Goal: Task Accomplishment & Management: Use online tool/utility

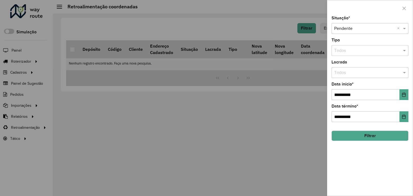
click at [356, 132] on button "Filtrar" at bounding box center [370, 136] width 77 height 10
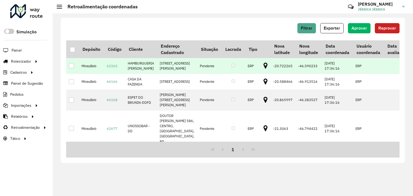
click at [70, 68] on div at bounding box center [71, 65] width 5 height 5
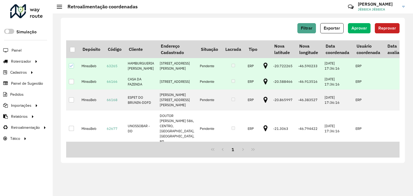
click at [72, 84] on div at bounding box center [71, 81] width 5 height 5
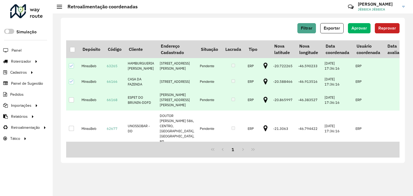
click at [72, 102] on div at bounding box center [71, 99] width 5 height 5
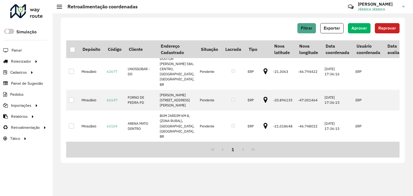
scroll to position [110, 0]
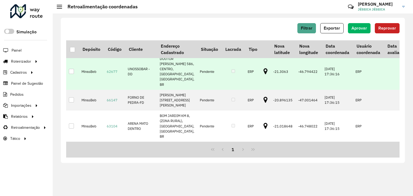
click at [70, 69] on div at bounding box center [71, 71] width 5 height 5
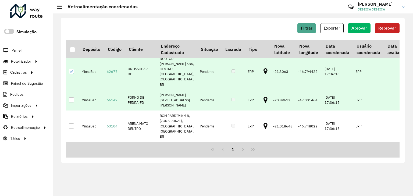
click at [69, 97] on div at bounding box center [71, 99] width 5 height 5
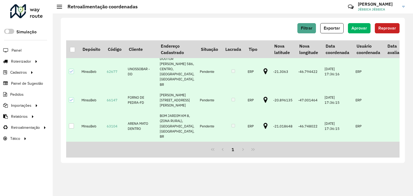
click at [68, 127] on td at bounding box center [72, 126] width 13 height 31
click at [70, 128] on div at bounding box center [71, 125] width 5 height 5
click at [358, 30] on span "Aprovar" at bounding box center [360, 28] width 16 height 5
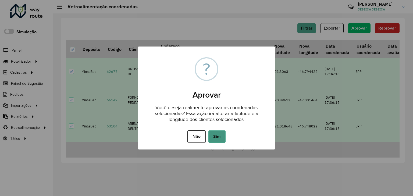
click at [216, 140] on button "Sim" at bounding box center [216, 136] width 17 height 12
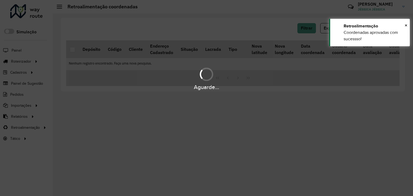
scroll to position [0, 0]
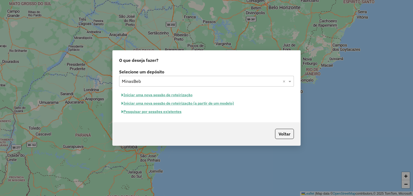
click at [169, 94] on button "Iniciar uma nova sessão de roteirização" at bounding box center [157, 95] width 76 height 8
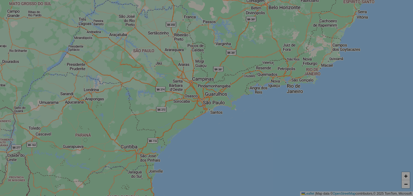
select select "*"
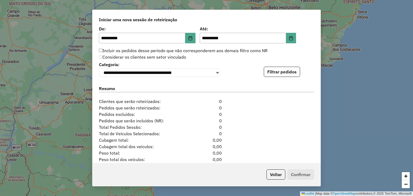
scroll to position [527, 0]
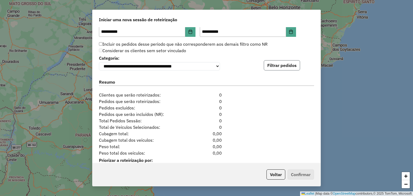
click at [287, 66] on button "Filtrar pedidos" at bounding box center [282, 65] width 36 height 10
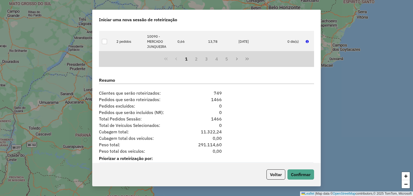
scroll to position [657, 0]
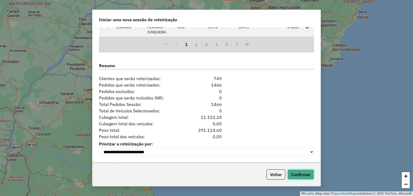
click at [307, 175] on button "Confirmar" at bounding box center [300, 174] width 27 height 10
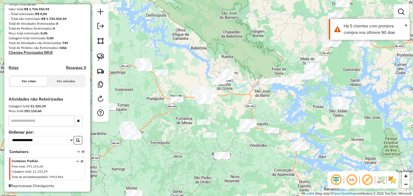
scroll to position [68, 0]
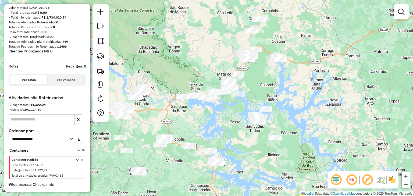
drag, startPoint x: 300, startPoint y: 107, endPoint x: 216, endPoint y: 123, distance: 84.8
click at [216, 123] on div "Janela de atendimento Grade de atendimento Capacidade Transportadoras Veículos …" at bounding box center [206, 98] width 413 height 196
click at [251, 85] on div "Janela de atendimento Grade de atendimento Capacidade Transportadoras Veículos …" at bounding box center [206, 98] width 413 height 196
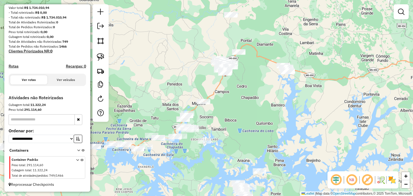
click at [273, 47] on div "Janela de atendimento Grade de atendimento Capacidade Transportadoras Veículos …" at bounding box center [206, 98] width 413 height 196
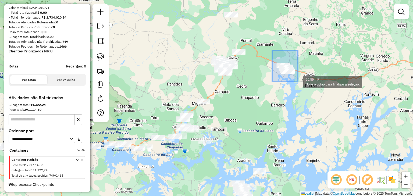
drag, startPoint x: 272, startPoint y: 51, endPoint x: 298, endPoint y: 81, distance: 39.7
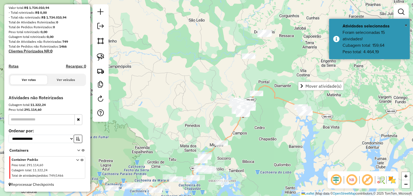
drag, startPoint x: 208, startPoint y: 41, endPoint x: 226, endPoint y: 79, distance: 41.4
click at [226, 79] on div "Janela de atendimento Grade de atendimento Capacidade Transportadoras Veículos …" at bounding box center [206, 98] width 413 height 196
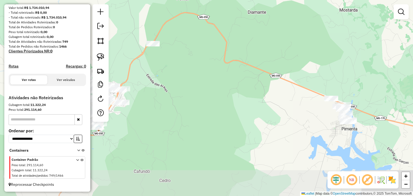
drag, startPoint x: 228, startPoint y: 107, endPoint x: 186, endPoint y: 57, distance: 64.7
click at [186, 57] on div "Janela de atendimento Grade de atendimento Capacidade Transportadoras Veículos …" at bounding box center [206, 98] width 413 height 196
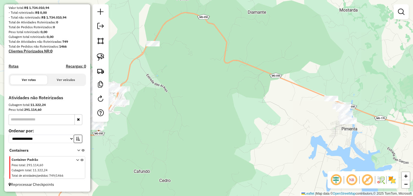
click at [158, 82] on div "Janela de atendimento Grade de atendimento Capacidade Transportadoras Veículos …" at bounding box center [206, 98] width 413 height 196
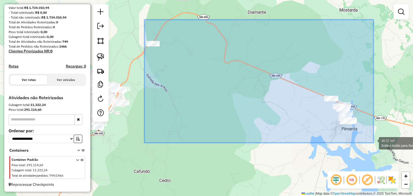
drag, startPoint x: 144, startPoint y: 20, endPoint x: 373, endPoint y: 142, distance: 259.7
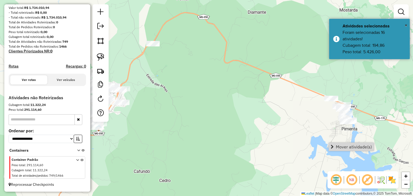
click at [376, 145] on div "Janela de atendimento Grade de atendimento Capacidade Transportadoras Veículos …" at bounding box center [206, 98] width 413 height 196
click at [168, 53] on div "Janela de atendimento Grade de atendimento Capacidade Transportadoras Veículos …" at bounding box center [206, 98] width 413 height 196
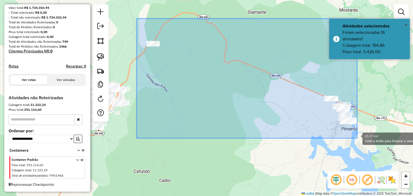
drag, startPoint x: 137, startPoint y: 19, endPoint x: 357, endPoint y: 138, distance: 250.9
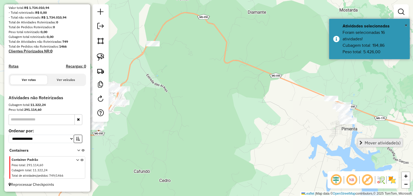
click at [360, 142] on span "Mover atividade(s)" at bounding box center [361, 143] width 3 height 4
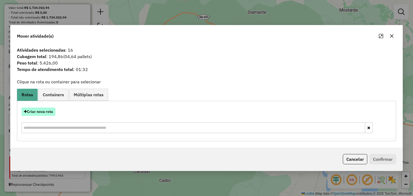
click at [37, 113] on button "Criar nova rota" at bounding box center [39, 112] width 34 height 8
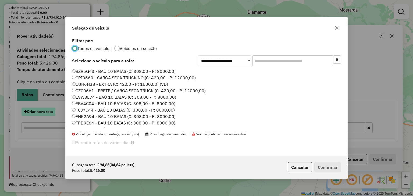
scroll to position [3, 2]
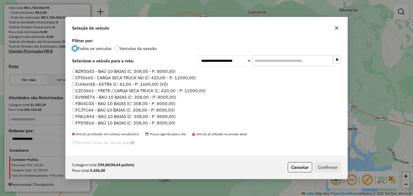
click at [254, 62] on input "text" at bounding box center [293, 60] width 81 height 11
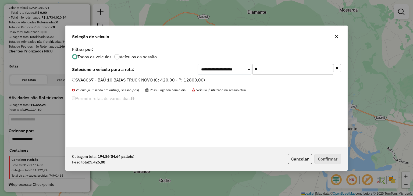
type input "*"
type input "****"
click at [152, 77] on label "QOD7613 - BAÚ 10 BAIAS (C: 308,00 - P: 8000,00)" at bounding box center [124, 80] width 104 height 6
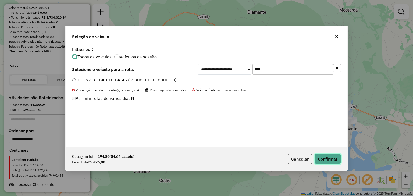
click at [329, 158] on button "Confirmar" at bounding box center [327, 159] width 27 height 10
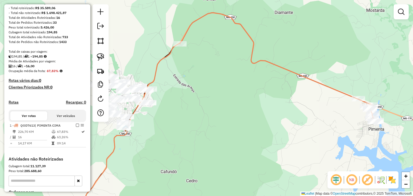
drag, startPoint x: 168, startPoint y: 69, endPoint x: 196, endPoint y: 74, distance: 28.7
click at [206, 73] on div "Janela de atendimento Grade de atendimento Capacidade Transportadoras Veículos …" at bounding box center [206, 98] width 413 height 196
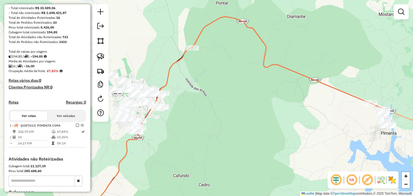
select select "**********"
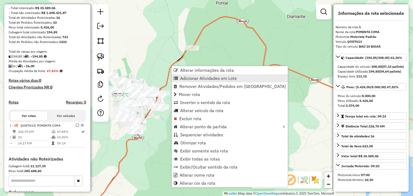
scroll to position [134, 0]
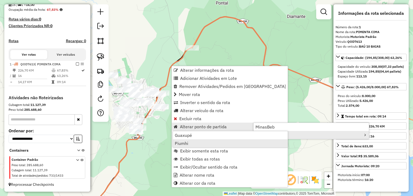
click at [216, 144] on link "Piumhi" at bounding box center [230, 143] width 115 height 8
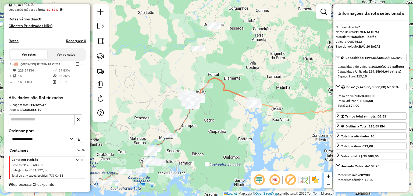
click at [212, 104] on div "Janela de atendimento Grade de atendimento Capacidade Transportadoras Veículos …" at bounding box center [206, 98] width 413 height 196
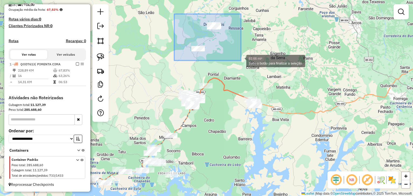
drag, startPoint x: 174, startPoint y: 14, endPoint x: 241, endPoint y: 61, distance: 81.3
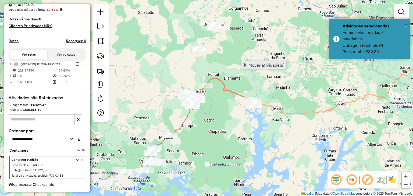
click at [254, 66] on span "Mover atividade(s)" at bounding box center [267, 65] width 36 height 4
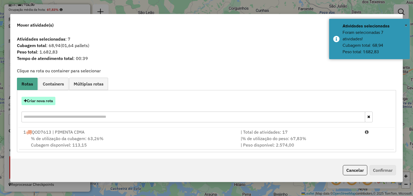
click at [50, 99] on button "Criar nova rota" at bounding box center [39, 101] width 34 height 8
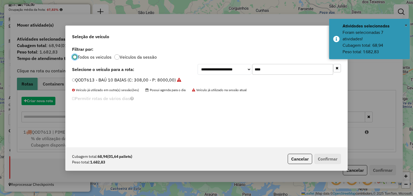
scroll to position [3, 2]
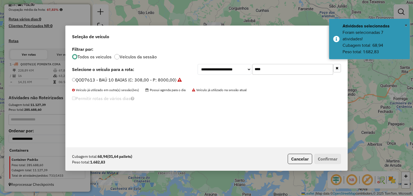
drag, startPoint x: 266, startPoint y: 69, endPoint x: 241, endPoint y: 69, distance: 25.0
click at [242, 69] on div "**********" at bounding box center [269, 69] width 143 height 11
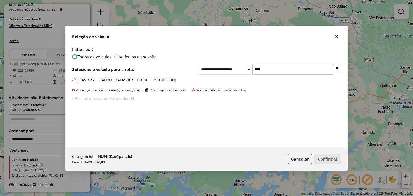
type input "****"
click at [173, 79] on label "QOA7322 - BAÚ 10 BAIAS (C: 308,00 - P: 8000,00)" at bounding box center [124, 80] width 104 height 6
click at [326, 158] on button "Confirmar" at bounding box center [327, 159] width 27 height 10
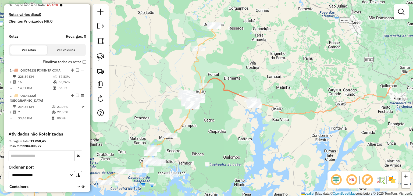
click at [167, 90] on div "Janela de atendimento Grade de atendimento Capacidade Transportadoras Veículos …" at bounding box center [206, 98] width 413 height 196
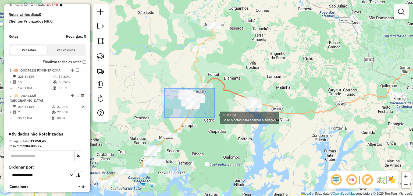
drag, startPoint x: 164, startPoint y: 88, endPoint x: 215, endPoint y: 118, distance: 58.7
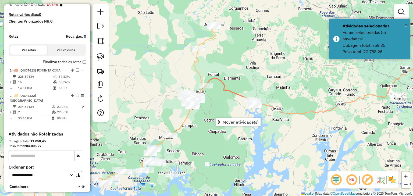
click at [198, 70] on icon at bounding box center [87, 118] width 257 height 183
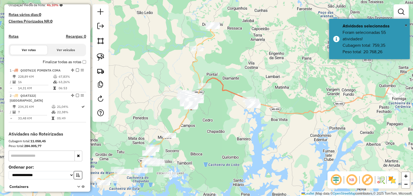
click at [197, 70] on icon at bounding box center [87, 118] width 256 height 183
select select "**********"
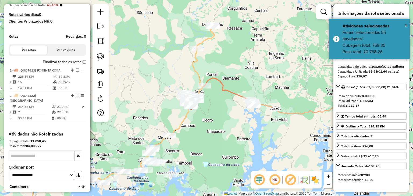
scroll to position [170, 0]
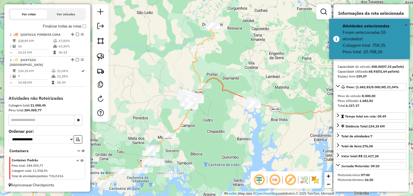
click at [194, 67] on icon at bounding box center [87, 118] width 256 height 183
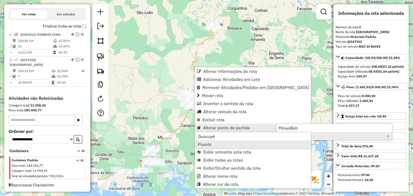
click at [219, 144] on link "Piumhi" at bounding box center [253, 144] width 115 height 8
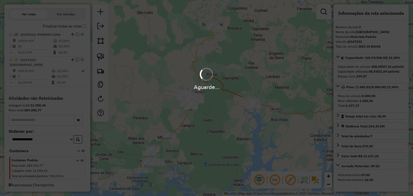
scroll to position [177, 0]
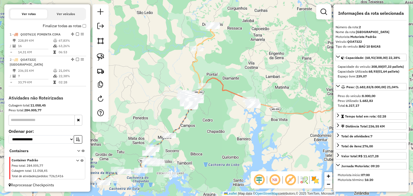
click at [171, 90] on div "Janela de atendimento Grade de atendimento Capacidade Transportadoras Veículos …" at bounding box center [206, 98] width 413 height 196
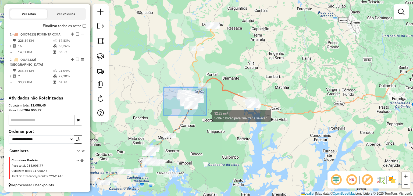
drag, startPoint x: 164, startPoint y: 87, endPoint x: 207, endPoint y: 116, distance: 50.9
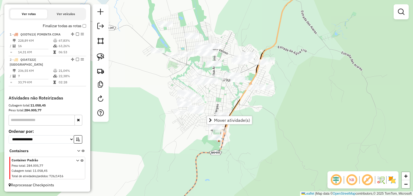
click at [169, 90] on div "Janela de atendimento Grade de atendimento Capacidade Transportadoras Veículos …" at bounding box center [206, 98] width 413 height 196
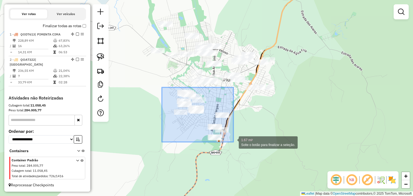
drag, startPoint x: 162, startPoint y: 87, endPoint x: 233, endPoint y: 142, distance: 90.0
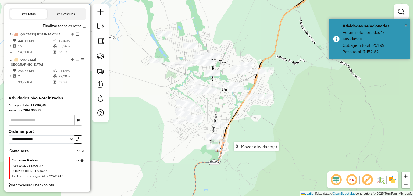
drag, startPoint x: 219, startPoint y: 106, endPoint x: 218, endPoint y: 116, distance: 10.3
click at [218, 116] on div "Janela de atendimento Grade de atendimento Capacidade Transportadoras Veículos …" at bounding box center [206, 98] width 413 height 196
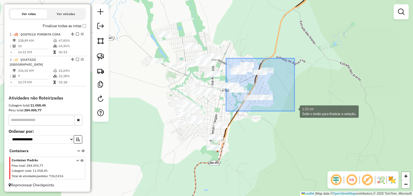
drag, startPoint x: 226, startPoint y: 58, endPoint x: 294, endPoint y: 112, distance: 86.6
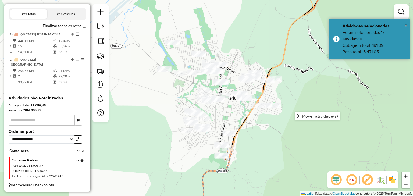
drag, startPoint x: 264, startPoint y: 118, endPoint x: 267, endPoint y: 122, distance: 5.5
click at [267, 122] on div "Janela de atendimento Grade de atendimento Capacidade Transportadoras Veículos …" at bounding box center [206, 98] width 413 height 196
click at [137, 60] on div "Janela de atendimento Grade de atendimento Capacidade Transportadoras Veículos …" at bounding box center [206, 98] width 413 height 196
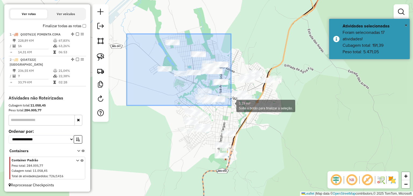
drag, startPoint x: 129, startPoint y: 34, endPoint x: 231, endPoint y: 105, distance: 124.4
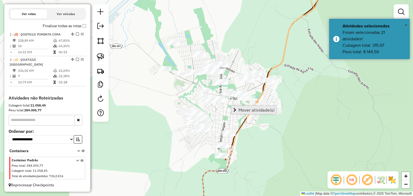
click at [236, 108] on span "Mover atividade(s)" at bounding box center [234, 110] width 3 height 4
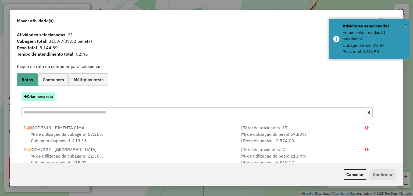
click at [44, 96] on button "Criar nova rota" at bounding box center [39, 97] width 34 height 8
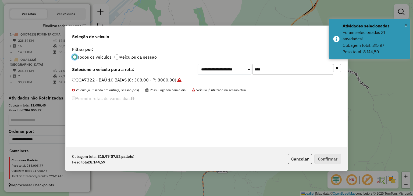
scroll to position [3, 2]
drag, startPoint x: 248, startPoint y: 66, endPoint x: 234, endPoint y: 67, distance: 14.3
click at [235, 66] on div "**********" at bounding box center [269, 69] width 143 height 11
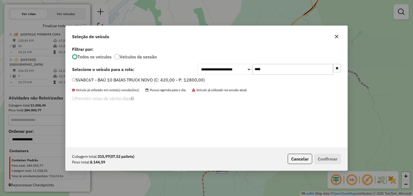
type input "****"
drag, startPoint x: 186, startPoint y: 79, endPoint x: 196, endPoint y: 81, distance: 9.7
click at [186, 79] on label "SVA8C67 - BAÚ 10 BAIAS TRUCK NOVO (C: 420,00 - P: 12800,00)" at bounding box center [138, 80] width 133 height 6
click at [331, 157] on button "Confirmar" at bounding box center [327, 159] width 27 height 10
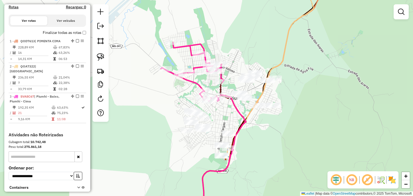
scroll to position [183, 0]
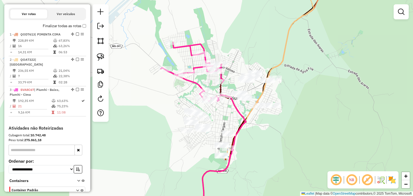
click at [236, 109] on icon at bounding box center [218, 155] width 56 height 120
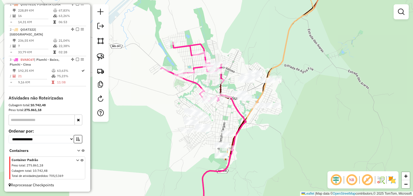
select select "**********"
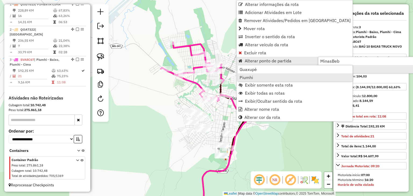
click at [251, 77] on span "Piumhi" at bounding box center [246, 77] width 13 height 4
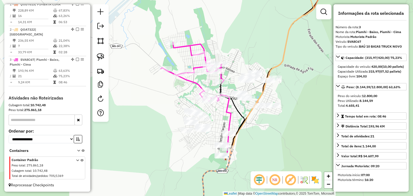
click at [151, 96] on div "Janela de atendimento Grade de atendimento Capacidade Transportadoras Veículos …" at bounding box center [206, 98] width 413 height 196
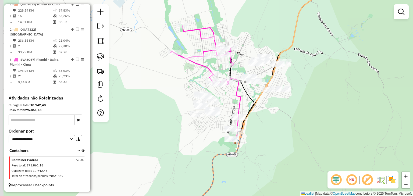
drag, startPoint x: 159, startPoint y: 95, endPoint x: 166, endPoint y: 79, distance: 17.6
click at [166, 79] on div "Janela de atendimento Grade de atendimento Capacidade Transportadoras Veículos …" at bounding box center [206, 98] width 413 height 196
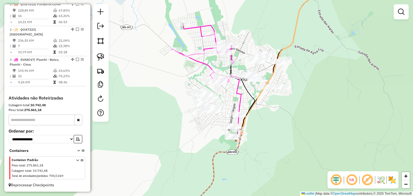
click at [171, 80] on div "Janela de atendimento Grade de atendimento Capacidade Transportadoras Veículos …" at bounding box center [206, 98] width 413 height 196
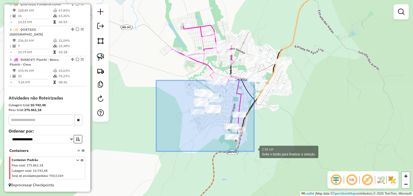
drag, startPoint x: 156, startPoint y: 80, endPoint x: 254, endPoint y: 152, distance: 121.3
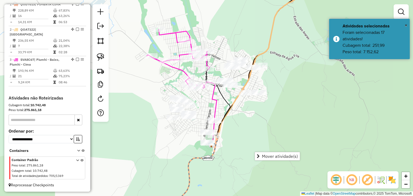
drag, startPoint x: 255, startPoint y: 136, endPoint x: 231, endPoint y: 142, distance: 25.2
click at [231, 142] on div "Janela de atendimento Grade de atendimento Capacidade Transportadoras Veículos …" at bounding box center [206, 98] width 413 height 196
click at [219, 53] on div "Rota 3 - Placa SVA8C67 62683 - ONZACOCKTALIS Janela de atendimento Grade de ate…" at bounding box center [206, 98] width 413 height 196
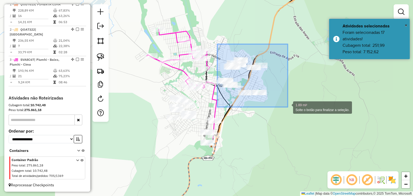
drag, startPoint x: 217, startPoint y: 44, endPoint x: 288, endPoint y: 107, distance: 94.5
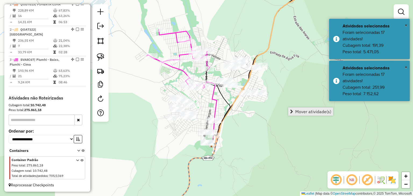
click at [303, 112] on span "Mover atividade(s)" at bounding box center [313, 111] width 36 height 4
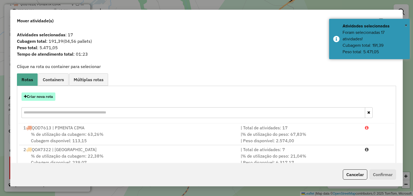
click at [47, 98] on button "Criar nova rota" at bounding box center [39, 97] width 34 height 8
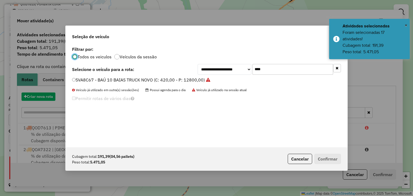
scroll to position [3, 2]
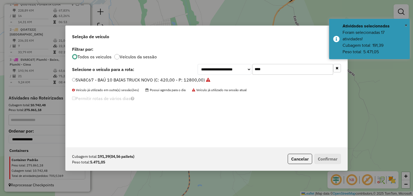
drag, startPoint x: 265, startPoint y: 68, endPoint x: 245, endPoint y: 68, distance: 19.6
click at [245, 68] on div "**********" at bounding box center [269, 69] width 143 height 11
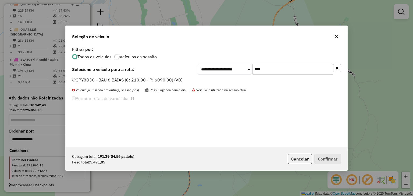
type input "****"
click at [169, 81] on label "QPY8D30 - BAU 6 BAIAS (C: 210,00 - P: 6090,00) (VD)" at bounding box center [127, 80] width 111 height 6
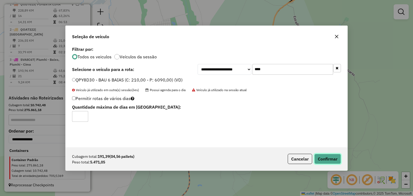
click at [328, 158] on button "Confirmar" at bounding box center [327, 159] width 27 height 10
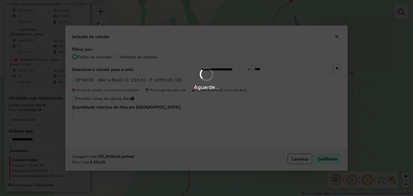
click at [328, 158] on div "Aguarde..." at bounding box center [206, 98] width 413 height 196
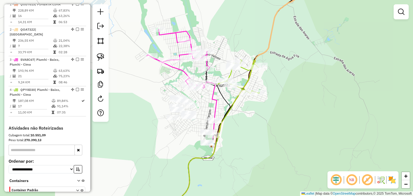
click at [230, 73] on icon at bounding box center [238, 76] width 43 height 34
select select "**********"
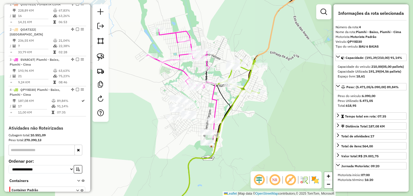
scroll to position [244, 0]
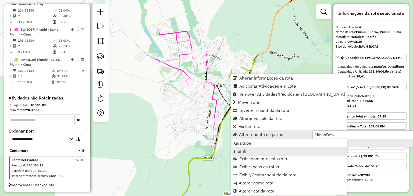
click at [255, 151] on link "Piumhi" at bounding box center [289, 151] width 115 height 8
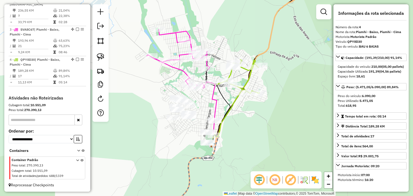
drag, startPoint x: 252, startPoint y: 122, endPoint x: 256, endPoint y: 107, distance: 15.9
click at [256, 107] on div "Janela de atendimento Grade de atendimento Capacidade Transportadoras Veículos …" at bounding box center [206, 98] width 413 height 196
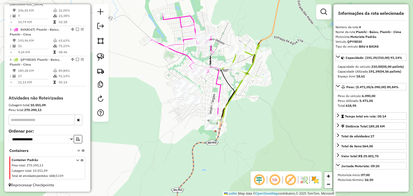
click at [160, 81] on div "Janela de atendimento Grade de atendimento Capacidade Transportadoras Veículos …" at bounding box center [206, 98] width 413 height 196
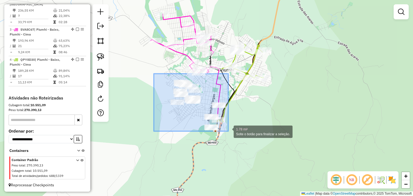
drag, startPoint x: 154, startPoint y: 74, endPoint x: 230, endPoint y: 142, distance: 102.3
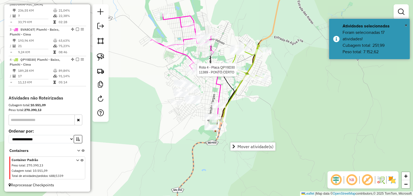
click at [244, 73] on div at bounding box center [238, 69] width 13 height 5
select select "**********"
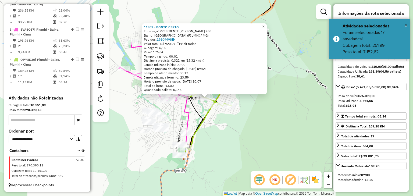
drag, startPoint x: 172, startPoint y: 126, endPoint x: 179, endPoint y: 97, distance: 29.9
click at [179, 97] on div "11389 - PONTO CERTO Endereço: PRESIDENTE [PERSON_NAME] 288 Bairro: [GEOGRAPHIC_…" at bounding box center [206, 98] width 413 height 196
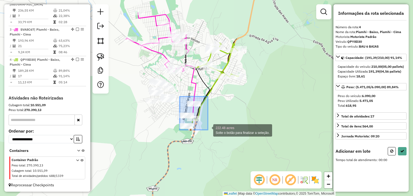
drag, startPoint x: 180, startPoint y: 97, endPoint x: 209, endPoint y: 144, distance: 55.8
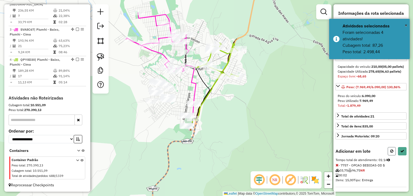
click at [392, 155] on button at bounding box center [392, 151] width 8 height 8
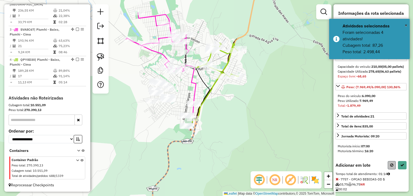
select select "**********"
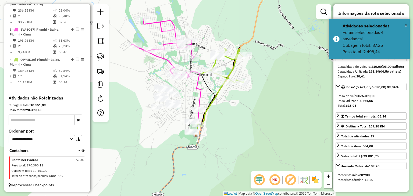
drag, startPoint x: 171, startPoint y: 118, endPoint x: 185, endPoint y: 137, distance: 23.6
click at [184, 137] on div "Janela de atendimento Grade de atendimento Capacidade Transportadoras Veículos …" at bounding box center [206, 98] width 413 height 196
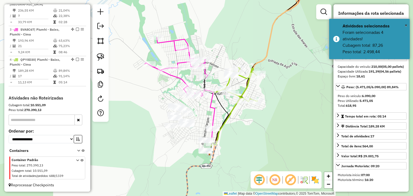
click at [235, 114] on div "Janela de atendimento Grade de atendimento Capacidade Transportadoras Veículos …" at bounding box center [206, 98] width 413 height 196
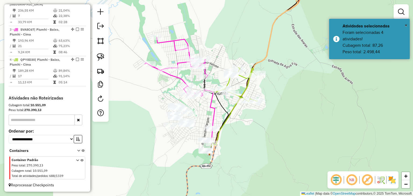
click at [228, 82] on icon at bounding box center [236, 85] width 43 height 34
select select "**********"
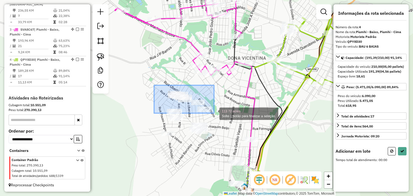
drag, startPoint x: 154, startPoint y: 85, endPoint x: 214, endPoint y: 113, distance: 66.2
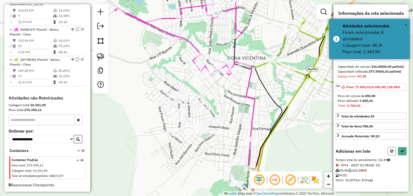
click at [390, 153] on icon at bounding box center [391, 151] width 3 height 4
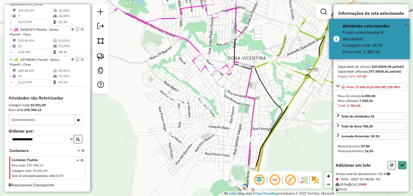
select select "**********"
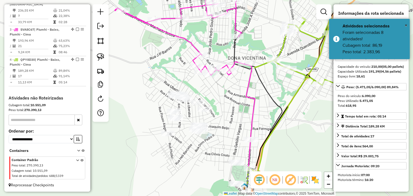
click at [154, 114] on div "Janela de atendimento Grade de atendimento Capacidade Transportadoras Veículos …" at bounding box center [206, 98] width 413 height 196
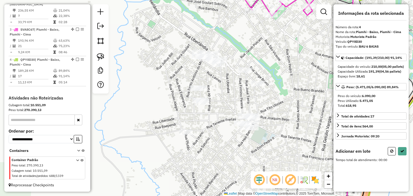
drag, startPoint x: 173, startPoint y: 89, endPoint x: 162, endPoint y: 63, distance: 28.0
click at [162, 63] on div "Janela de atendimento Grade de atendimento Capacidade Transportadoras Veículos …" at bounding box center [206, 98] width 413 height 196
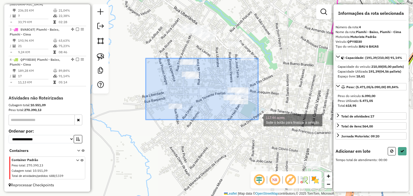
drag, startPoint x: 146, startPoint y: 59, endPoint x: 258, endPoint y: 120, distance: 127.3
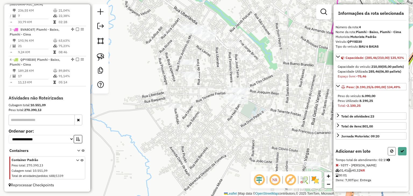
click at [388, 155] on button at bounding box center [392, 151] width 8 height 8
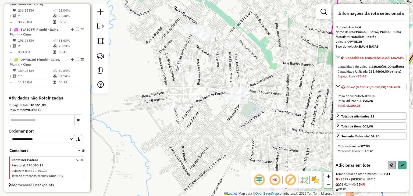
select select "**********"
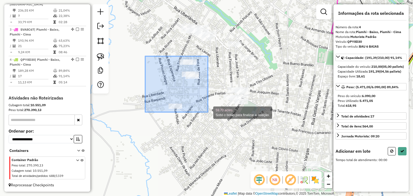
drag, startPoint x: 145, startPoint y: 56, endPoint x: 208, endPoint y: 112, distance: 84.2
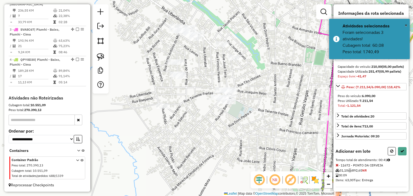
drag, startPoint x: 210, startPoint y: 113, endPoint x: 189, endPoint y: 113, distance: 21.2
click at [189, 113] on div "Janela de atendimento Grade de atendimento Capacidade Transportadoras Veículos …" at bounding box center [206, 98] width 413 height 196
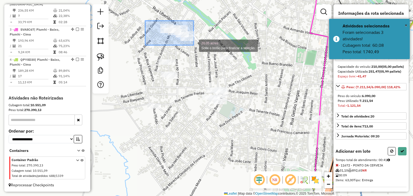
drag, startPoint x: 147, startPoint y: 21, endPoint x: 194, endPoint y: 45, distance: 52.6
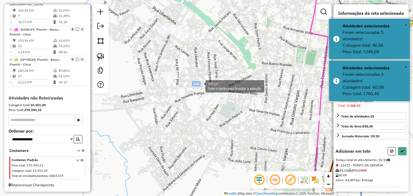
drag, startPoint x: 194, startPoint y: 82, endPoint x: 239, endPoint y: 112, distance: 53.8
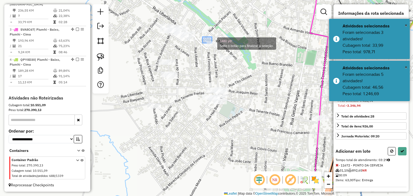
drag, startPoint x: 203, startPoint y: 37, endPoint x: 247, endPoint y: 72, distance: 56.9
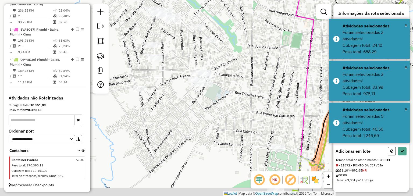
drag, startPoint x: 266, startPoint y: 111, endPoint x: 181, endPoint y: 20, distance: 123.9
click at [181, 20] on div "Janela de atendimento Grade de atendimento Capacidade Transportadoras Veículos …" at bounding box center [206, 98] width 413 height 196
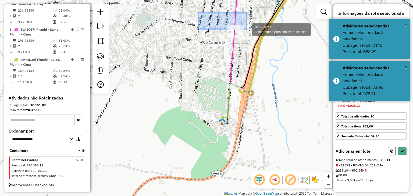
drag, startPoint x: 199, startPoint y: 13, endPoint x: 262, endPoint y: 37, distance: 67.7
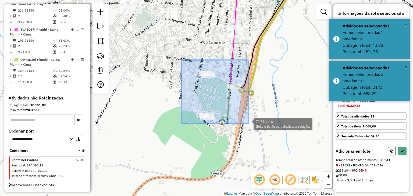
drag, startPoint x: 230, startPoint y: 89, endPoint x: 248, endPoint y: 124, distance: 39.1
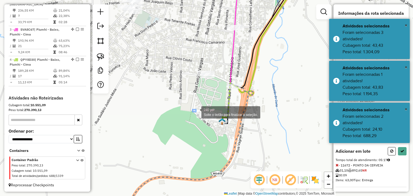
drag, startPoint x: 196, startPoint y: 112, endPoint x: 226, endPoint y: 133, distance: 36.8
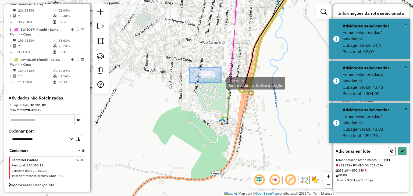
drag, startPoint x: 190, startPoint y: 68, endPoint x: 223, endPoint y: 84, distance: 37.0
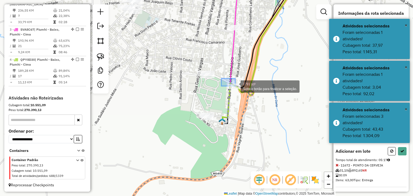
drag, startPoint x: 221, startPoint y: 79, endPoint x: 257, endPoint y: 99, distance: 40.7
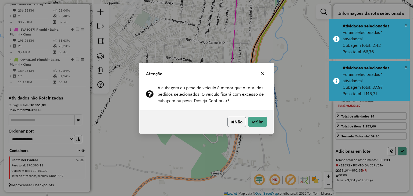
click at [242, 125] on button "Não" at bounding box center [237, 122] width 19 height 10
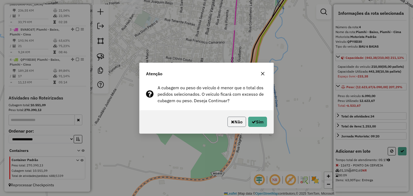
click at [243, 119] on button "Não" at bounding box center [237, 122] width 19 height 10
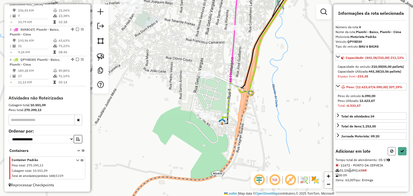
click at [391, 153] on icon at bounding box center [391, 151] width 3 height 4
select select "**********"
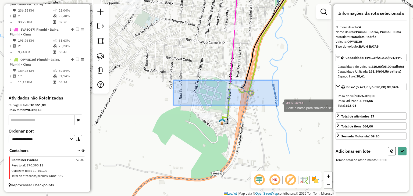
drag, startPoint x: 174, startPoint y: 81, endPoint x: 278, endPoint y: 126, distance: 112.8
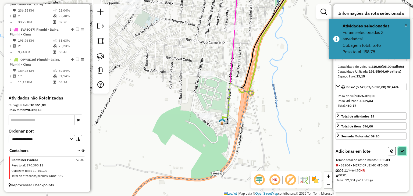
click at [403, 155] on button at bounding box center [402, 151] width 9 height 8
select select "**********"
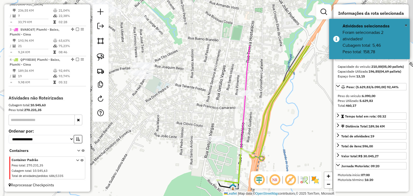
drag, startPoint x: 199, startPoint y: 29, endPoint x: 210, endPoint y: 95, distance: 67.8
click at [210, 95] on div "Janela de atendimento Grade de atendimento Capacidade Transportadoras Veículos …" at bounding box center [206, 98] width 413 height 196
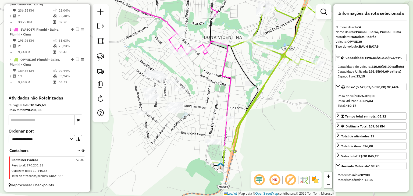
drag, startPoint x: 209, startPoint y: 66, endPoint x: 208, endPoint y: 110, distance: 43.8
click at [208, 110] on div "Janela de atendimento Grade de atendimento Capacidade Transportadoras Veículos …" at bounding box center [206, 98] width 413 height 196
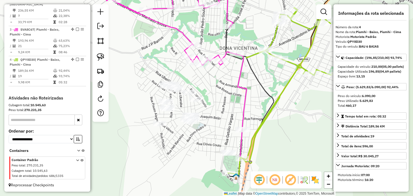
drag, startPoint x: 198, startPoint y: 108, endPoint x: 223, endPoint y: 98, distance: 27.4
click at [223, 99] on div "Janela de atendimento Grade de atendimento Capacidade Transportadoras Veículos …" at bounding box center [206, 98] width 413 height 196
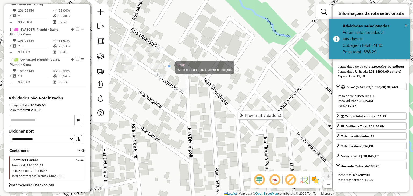
drag, startPoint x: 170, startPoint y: 67, endPoint x: 205, endPoint y: 104, distance: 51.2
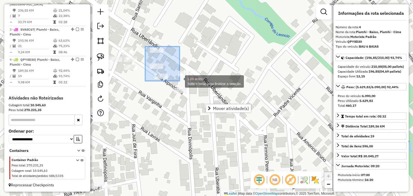
drag, startPoint x: 148, startPoint y: 48, endPoint x: 205, endPoint y: 110, distance: 83.7
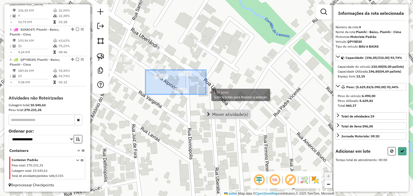
drag, startPoint x: 145, startPoint y: 70, endPoint x: 206, endPoint y: 98, distance: 66.7
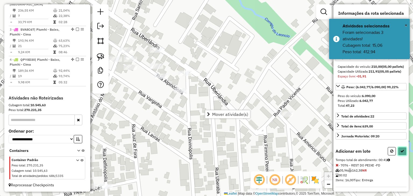
click at [402, 155] on button at bounding box center [402, 151] width 9 height 8
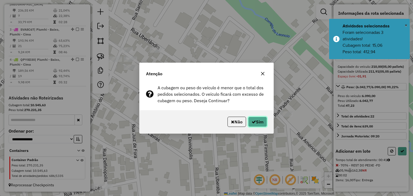
click at [259, 119] on button "Sim" at bounding box center [257, 122] width 19 height 10
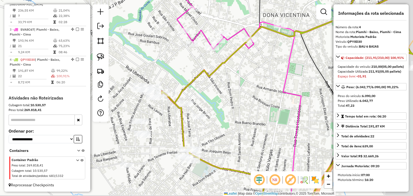
drag, startPoint x: 238, startPoint y: 103, endPoint x: 191, endPoint y: 103, distance: 46.3
click at [191, 103] on div "Janela de atendimento Grade de atendimento Capacidade Transportadoras Veículos …" at bounding box center [206, 98] width 413 height 196
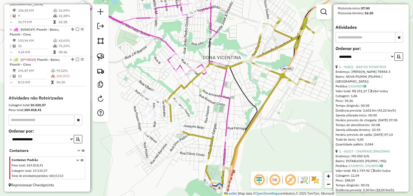
scroll to position [173, 0]
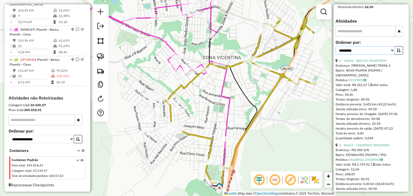
click at [371, 55] on select "**********" at bounding box center [365, 50] width 59 height 8
select select "*********"
click at [336, 55] on select "**********" at bounding box center [365, 50] width 59 height 8
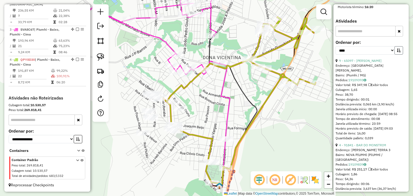
click at [397, 52] on icon "button" at bounding box center [399, 50] width 4 height 4
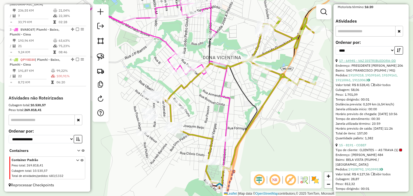
click at [388, 63] on link "17 - 64945 - VAZ DISTRIBUIDORA-DD" at bounding box center [367, 61] width 57 height 4
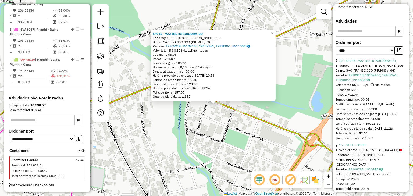
click at [206, 115] on div "64945 - VAZ DISTRIBUIDORA-DD Endereço: PRESIDENTE [PERSON_NAME] 206 Bairro: SAO…" at bounding box center [206, 98] width 413 height 196
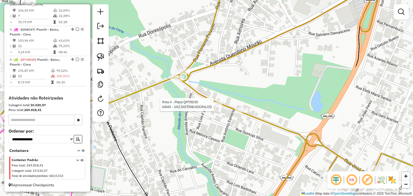
select select "*********"
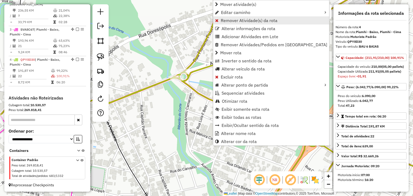
click at [229, 19] on span "Remover Atividade(s) da rota" at bounding box center [249, 20] width 57 height 4
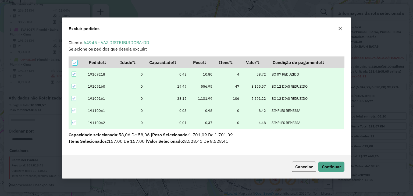
scroll to position [3, 2]
click at [329, 162] on button "Continuar" at bounding box center [331, 167] width 26 height 10
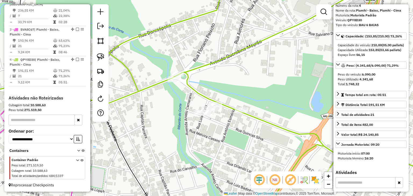
scroll to position [43, 0]
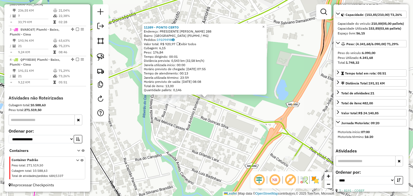
click at [215, 121] on div "11389 - PONTO CERTO Endereço: PRESIDENTE [PERSON_NAME] 288 Bairro: [GEOGRAPHIC_…" at bounding box center [206, 98] width 413 height 196
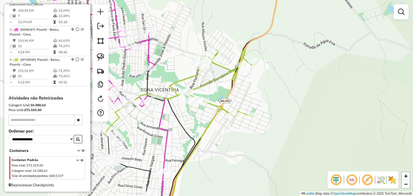
drag, startPoint x: 191, startPoint y: 115, endPoint x: 235, endPoint y: 93, distance: 48.7
click at [234, 93] on div "Janela de atendimento Grade de atendimento Capacidade Transportadoras Veículos …" at bounding box center [206, 98] width 413 height 196
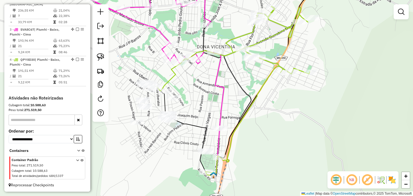
drag, startPoint x: 234, startPoint y: 93, endPoint x: 258, endPoint y: 58, distance: 43.0
click at [257, 60] on div "Janela de atendimento Grade de atendimento Capacidade Transportadoras Veículos …" at bounding box center [206, 98] width 413 height 196
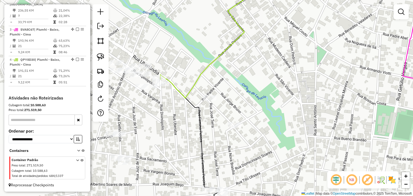
click at [172, 85] on icon at bounding box center [215, 39] width 111 height 118
select select "*********"
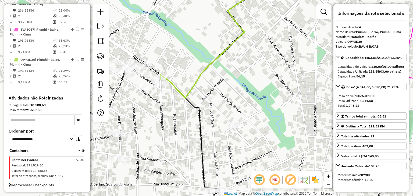
drag, startPoint x: 183, startPoint y: 78, endPoint x: 204, endPoint y: 61, distance: 27.1
click at [204, 61] on div "Janela de atendimento Grade de atendimento Capacidade Transportadoras Veículos …" at bounding box center [206, 98] width 413 height 196
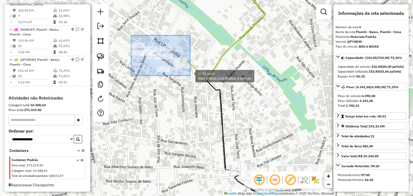
drag, startPoint x: 182, startPoint y: 55, endPoint x: 190, endPoint y: 76, distance: 21.8
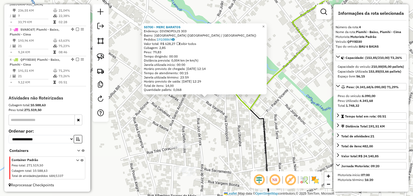
click at [202, 109] on div "55700 - [GEOGRAPHIC_DATA] Endereço: [GEOGRAPHIC_DATA] 303 Bairro: [GEOGRAPHIC_D…" at bounding box center [206, 98] width 413 height 196
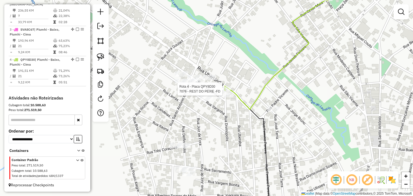
select select "*********"
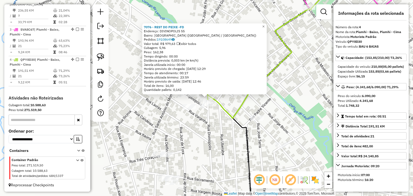
click at [208, 117] on div "Rota 4 - Placa QPY8D30 91782 - [PERSON_NAME] DE OLIVEIRA 7076 - REST DO PEIXE -…" at bounding box center [206, 98] width 413 height 196
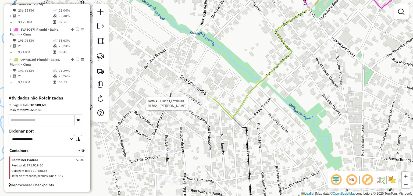
select select "*********"
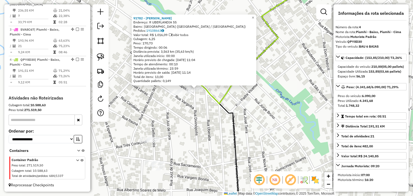
drag, startPoint x: 208, startPoint y: 114, endPoint x: 190, endPoint y: 93, distance: 27.1
click at [190, 93] on div "91782 - [PERSON_NAME]: R UBERLANDIA 55 Bairro: [GEOGRAPHIC_DATA] ([GEOGRAPHIC_D…" at bounding box center [206, 98] width 413 height 196
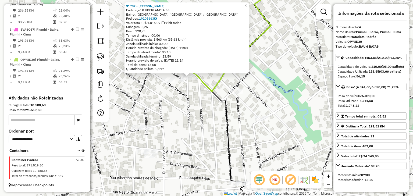
click at [201, 83] on icon at bounding box center [239, 35] width 105 height 111
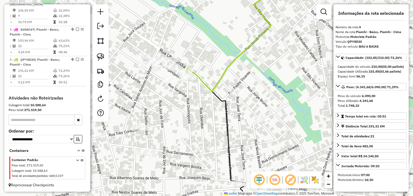
click at [203, 80] on icon at bounding box center [239, 35] width 105 height 111
